Goal: Navigation & Orientation: Find specific page/section

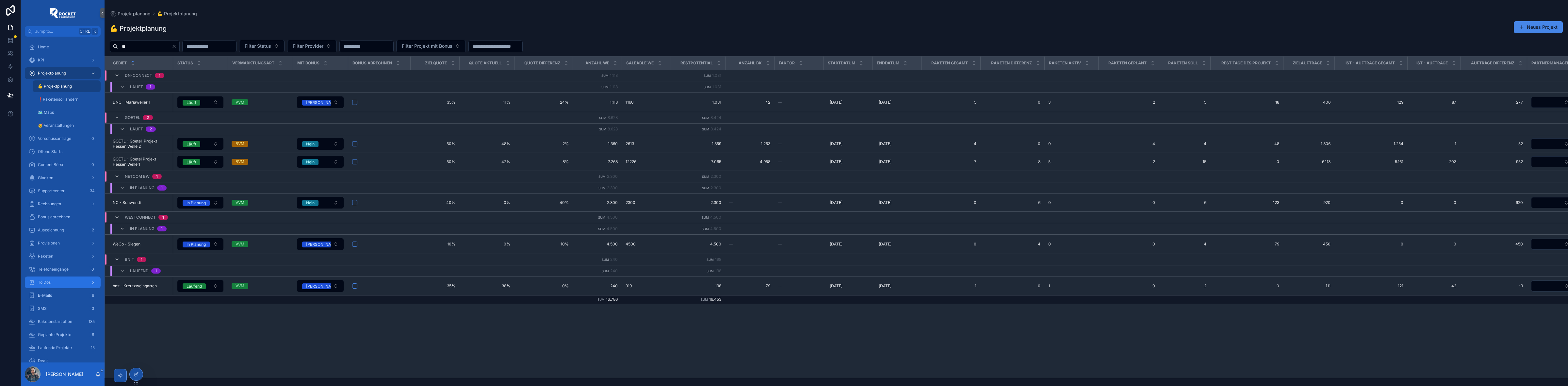
click at [55, 279] on div "To Dos" at bounding box center [63, 282] width 68 height 10
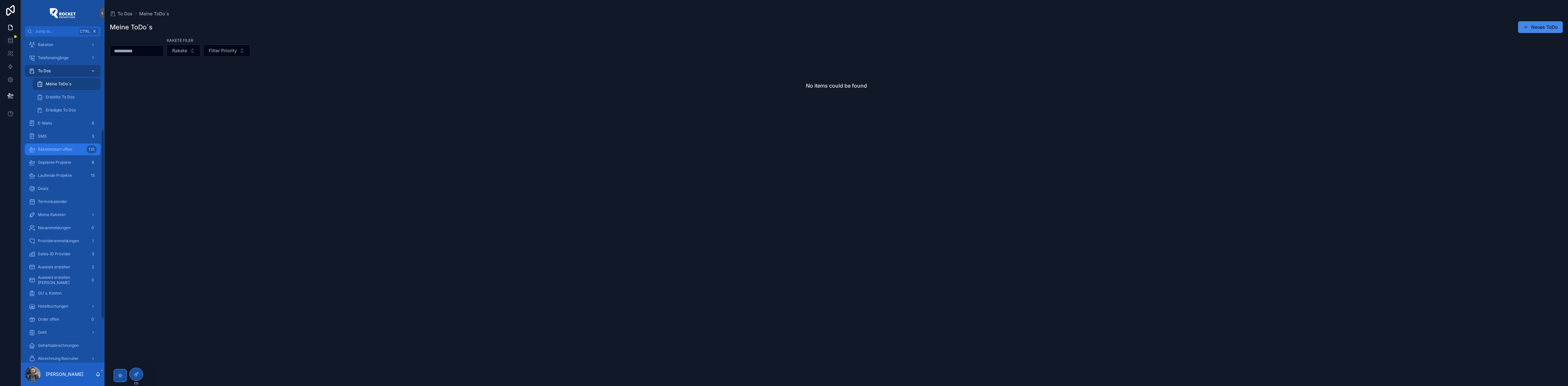
scroll to position [163, 0]
click at [61, 324] on div "Geld" at bounding box center [63, 328] width 68 height 10
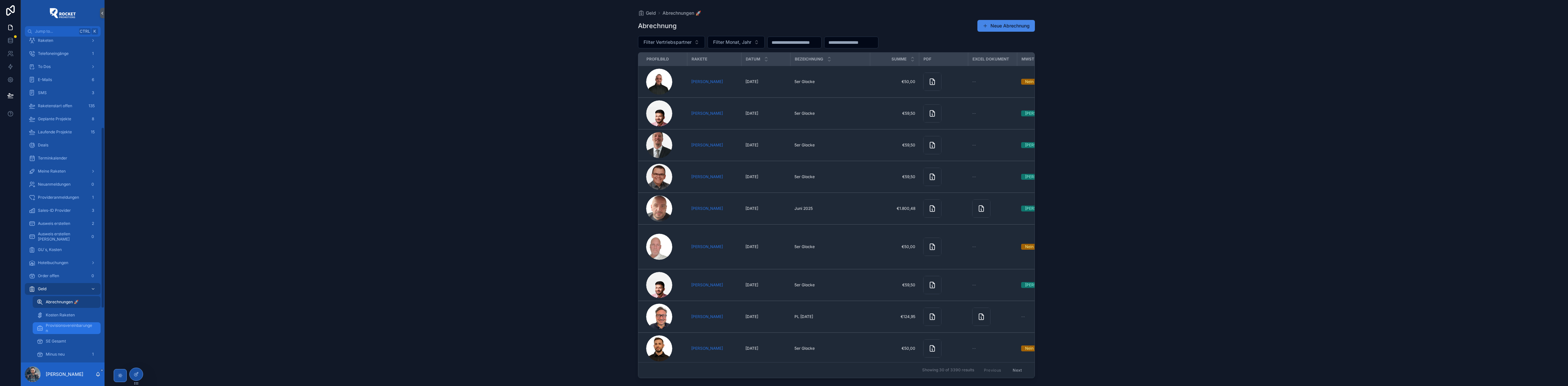
click at [66, 326] on span "Provisionsvereinbarungen" at bounding box center [69, 328] width 48 height 10
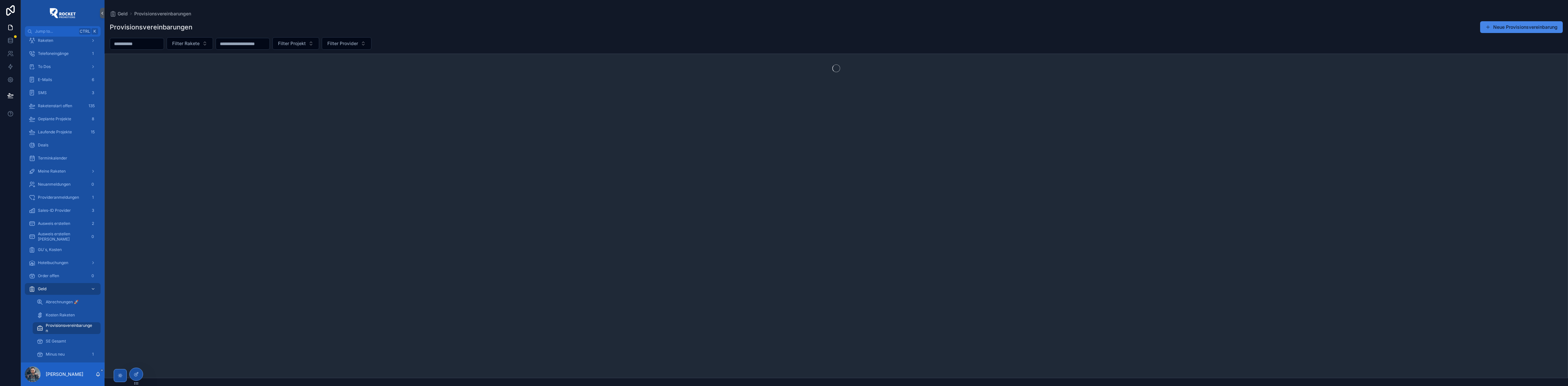
click at [155, 43] on input "scrollable content" at bounding box center [137, 43] width 54 height 9
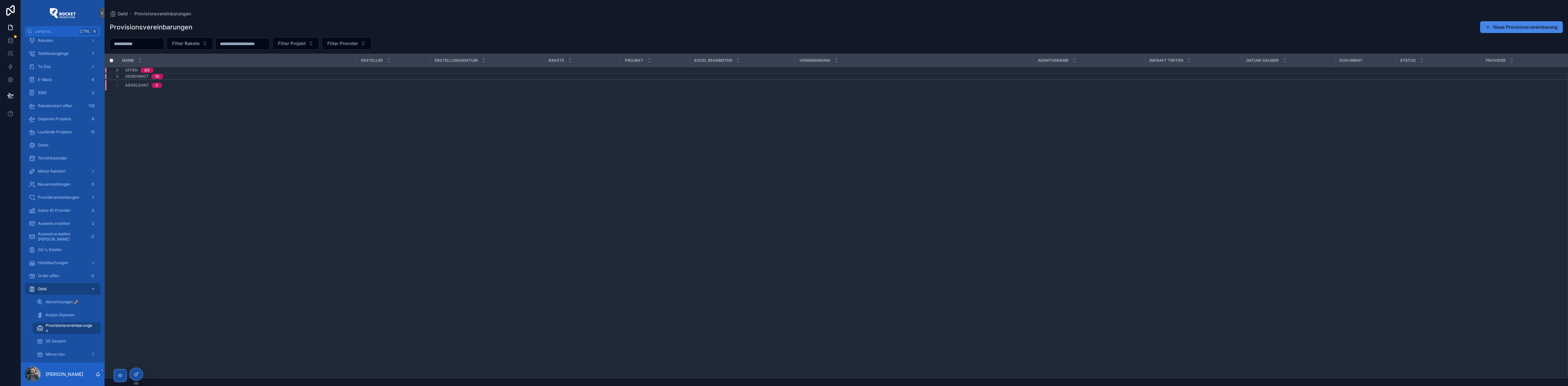
click at [246, 24] on div "Provisionsvereinbarungen Neue Provisionsvereinbarung" at bounding box center [836, 27] width 1453 height 12
click at [118, 75] on icon "scrollable content" at bounding box center [117, 76] width 5 height 5
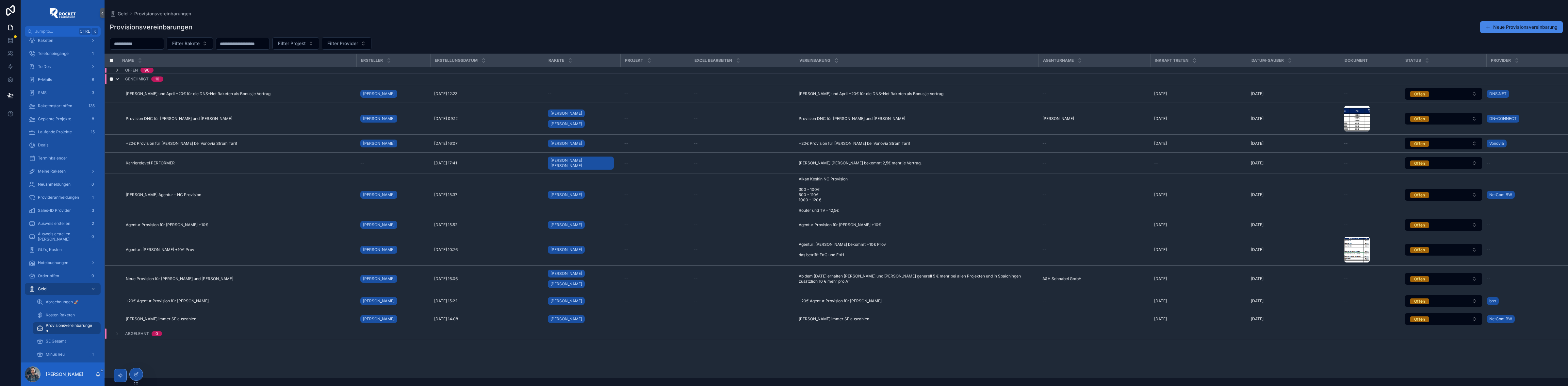
click at [118, 77] on icon "scrollable content" at bounding box center [117, 79] width 5 height 5
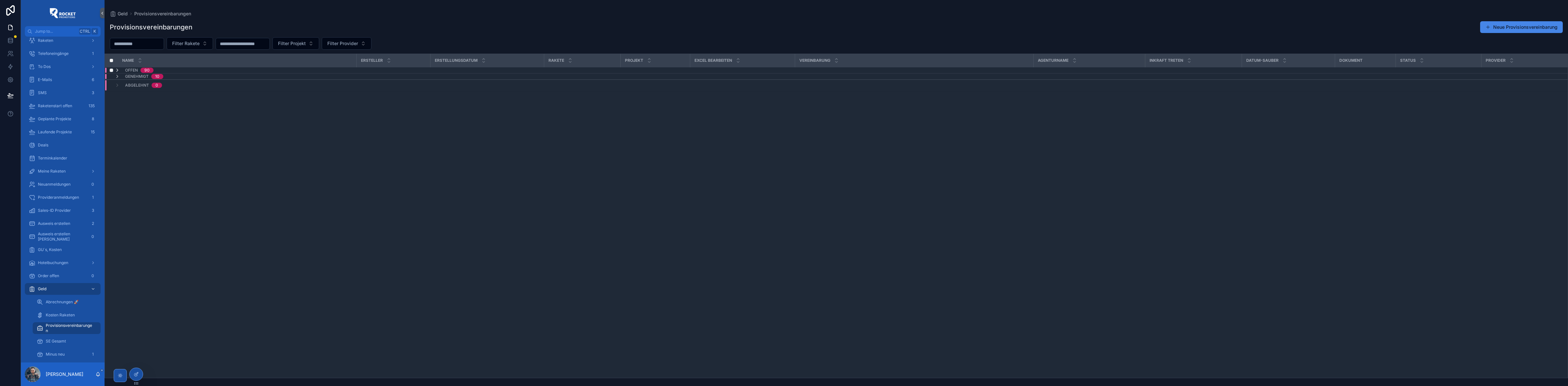
click at [118, 71] on icon "scrollable content" at bounding box center [117, 70] width 5 height 5
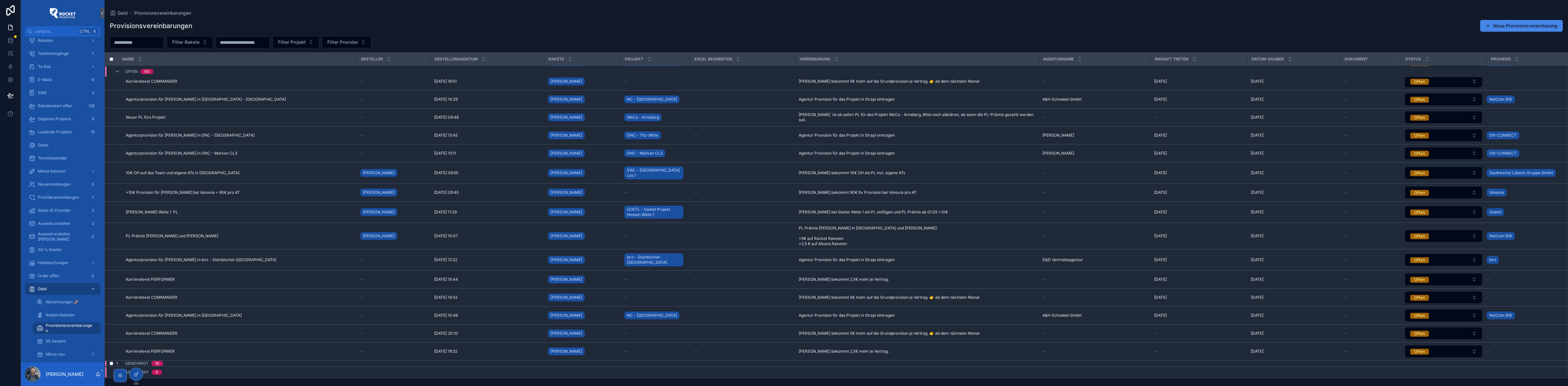
scroll to position [1680, 0]
click at [116, 360] on icon "scrollable content" at bounding box center [117, 363] width 5 height 5
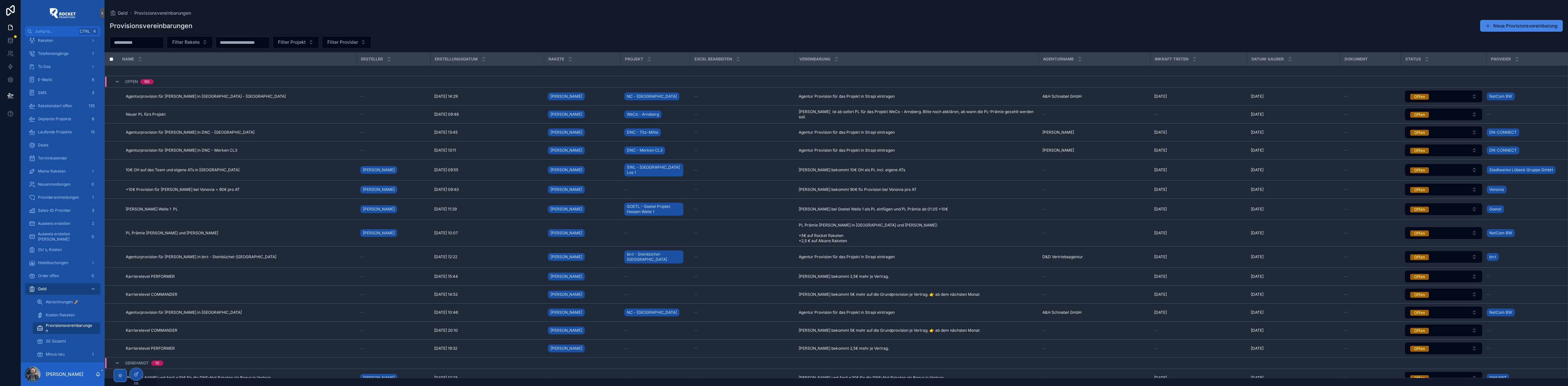
scroll to position [1928, 0]
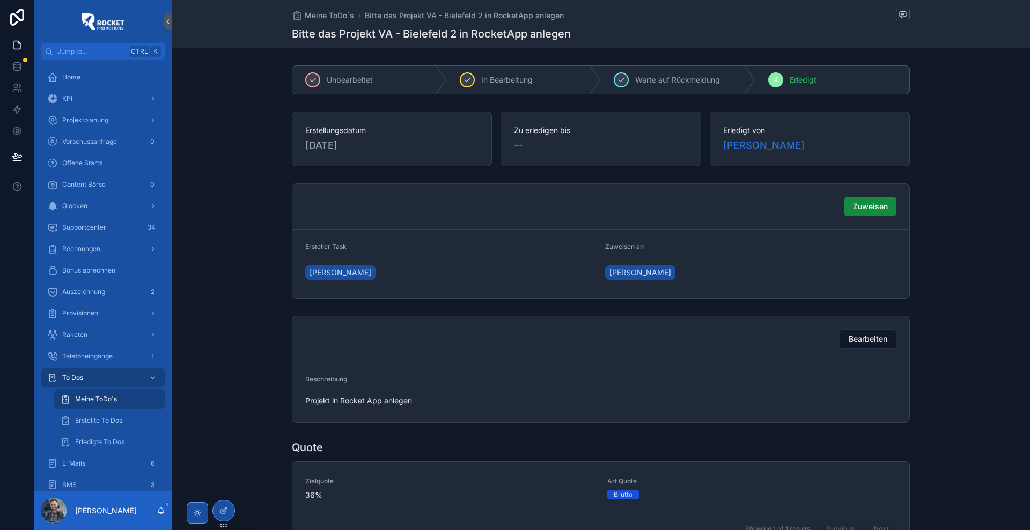
scroll to position [787, 0]
